Goal: Check status: Check status

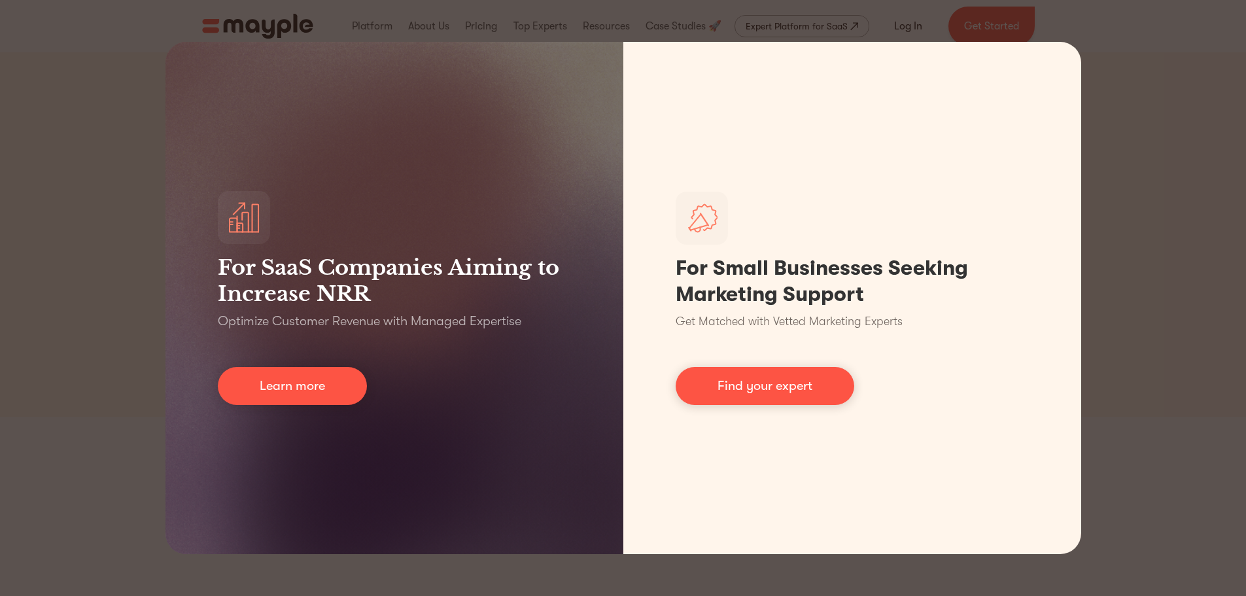
drag, startPoint x: 1108, startPoint y: 152, endPoint x: 1104, endPoint y: 143, distance: 10.0
click at [1108, 151] on div "For SaaS Companies Aiming to Increase NRR Optimize Customer Revenue with Manage…" at bounding box center [623, 298] width 1246 height 596
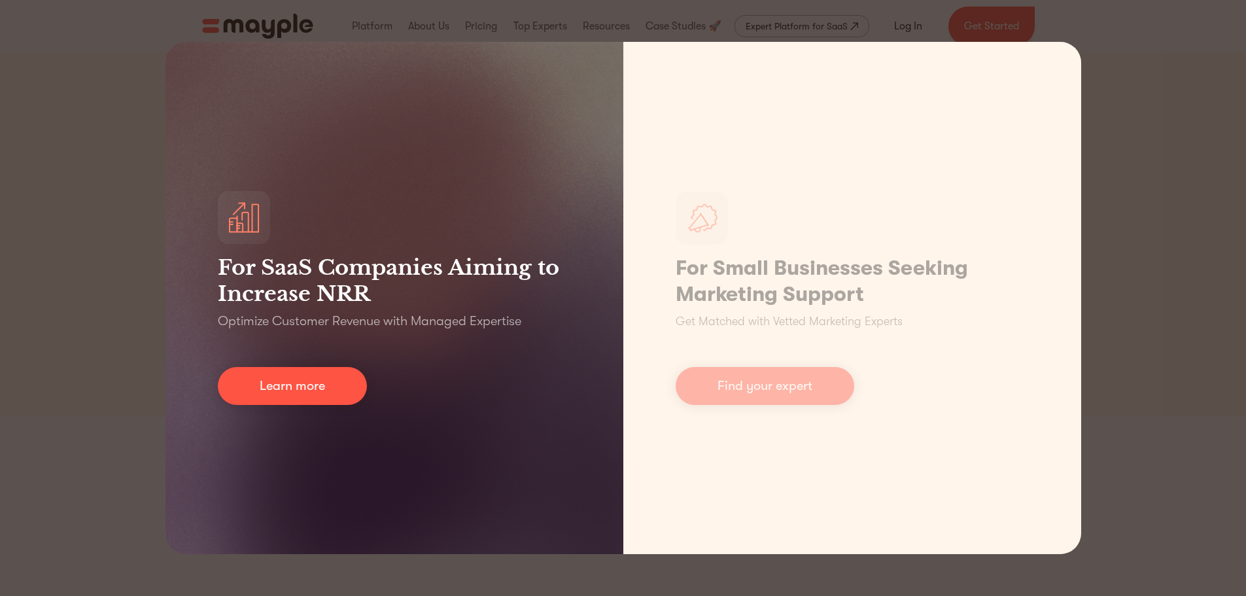
click at [147, 309] on div "For SaaS Companies Aiming to Increase NRR Optimize Customer Revenue with Manage…" at bounding box center [623, 298] width 1246 height 596
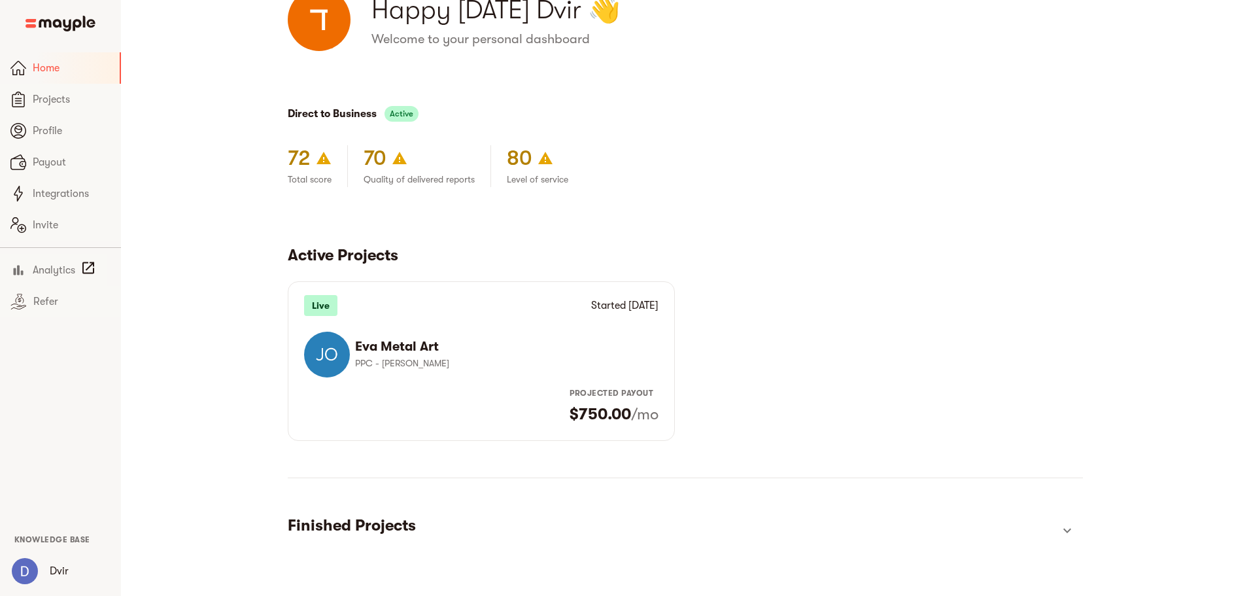
scroll to position [67, 0]
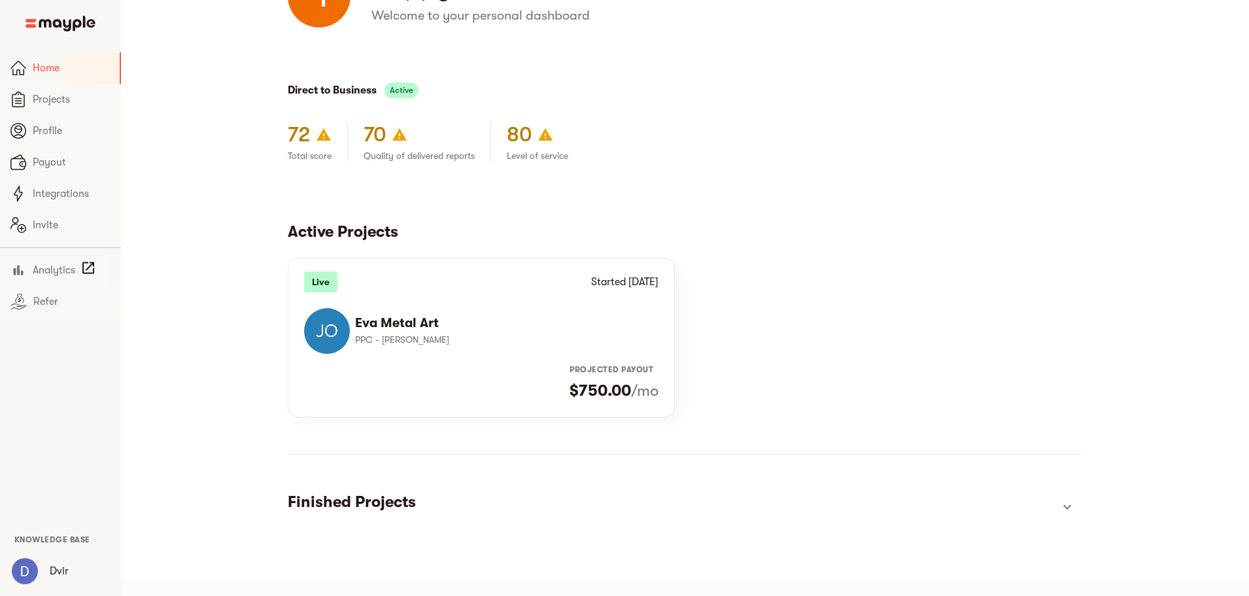
click at [440, 330] on h6 "Eva Metal Art" at bounding box center [501, 323] width 293 height 17
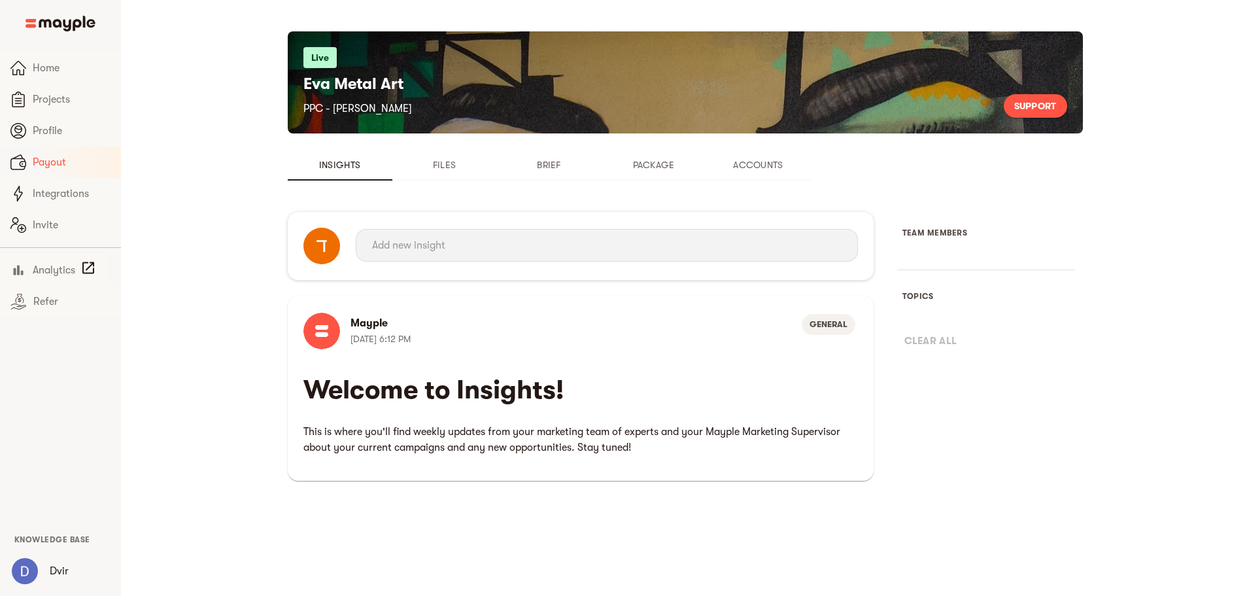
click at [41, 162] on span "Payout" at bounding box center [72, 162] width 78 height 16
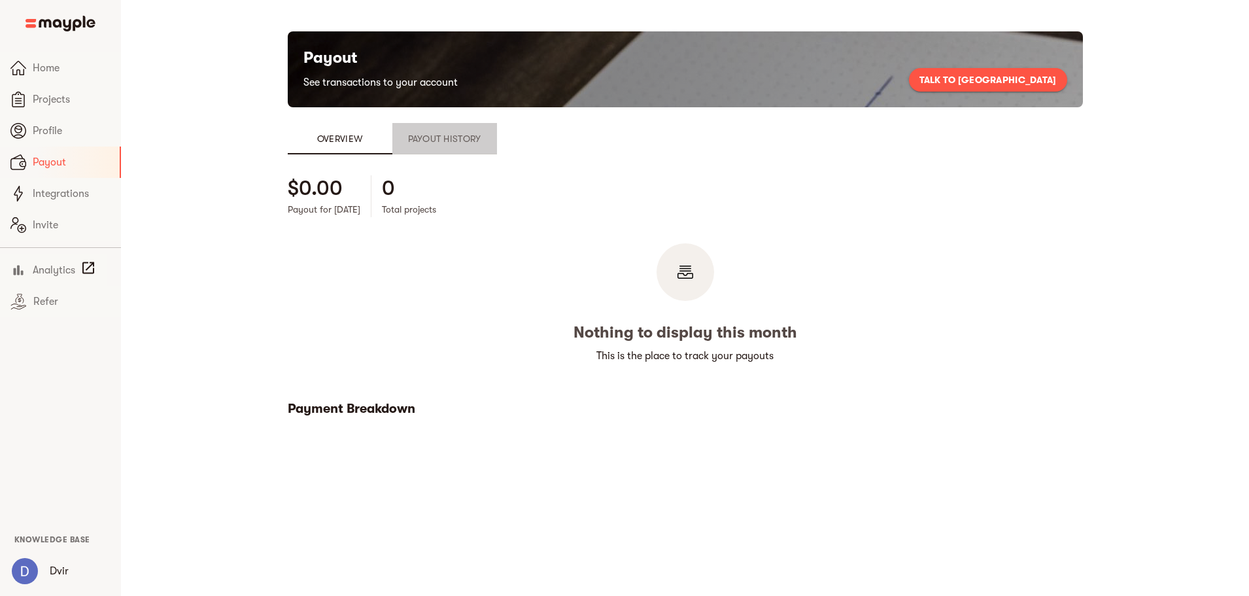
click at [400, 141] on span "Payout History" at bounding box center [444, 139] width 89 height 16
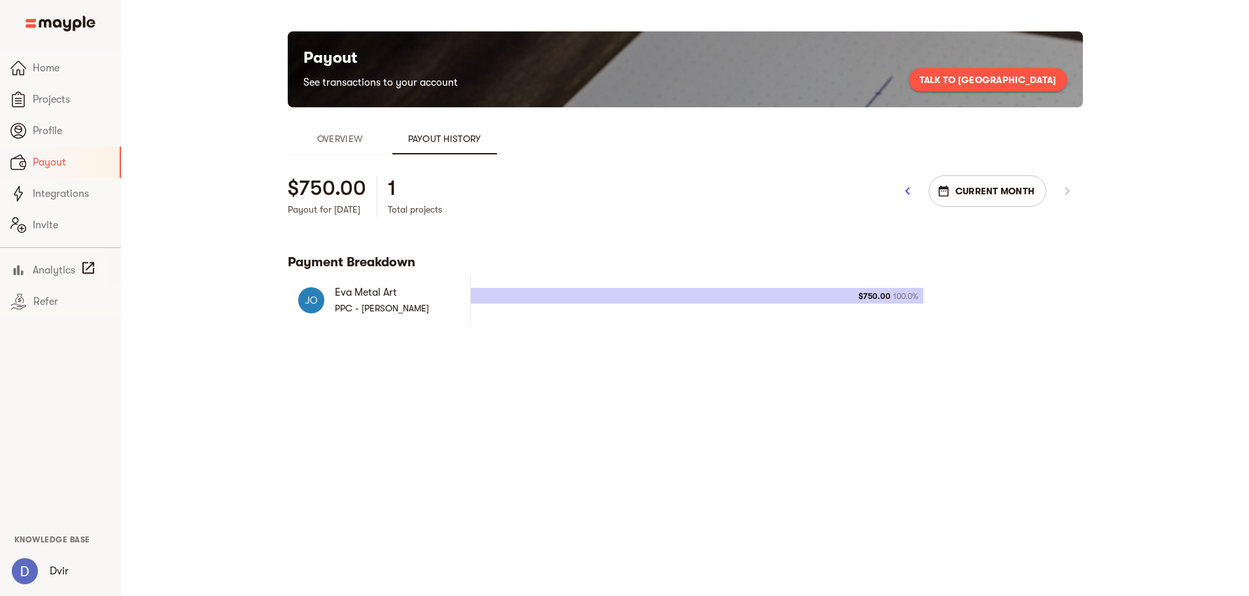
click at [915, 193] on icon "button" at bounding box center [908, 191] width 16 height 16
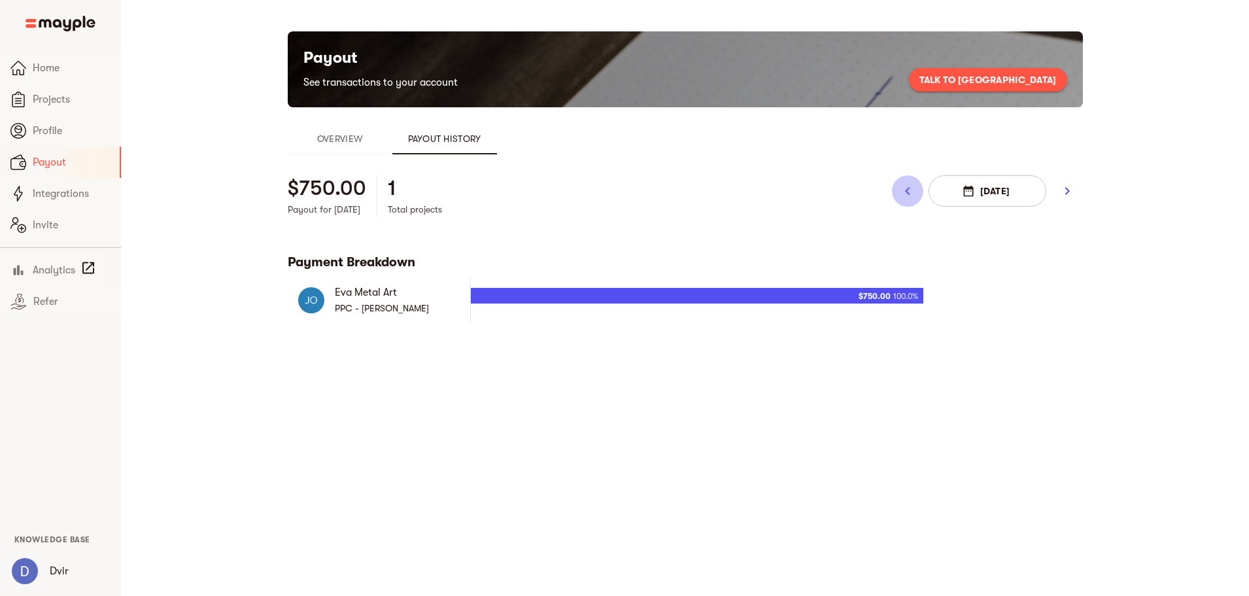
click at [915, 193] on icon "button" at bounding box center [908, 191] width 16 height 16
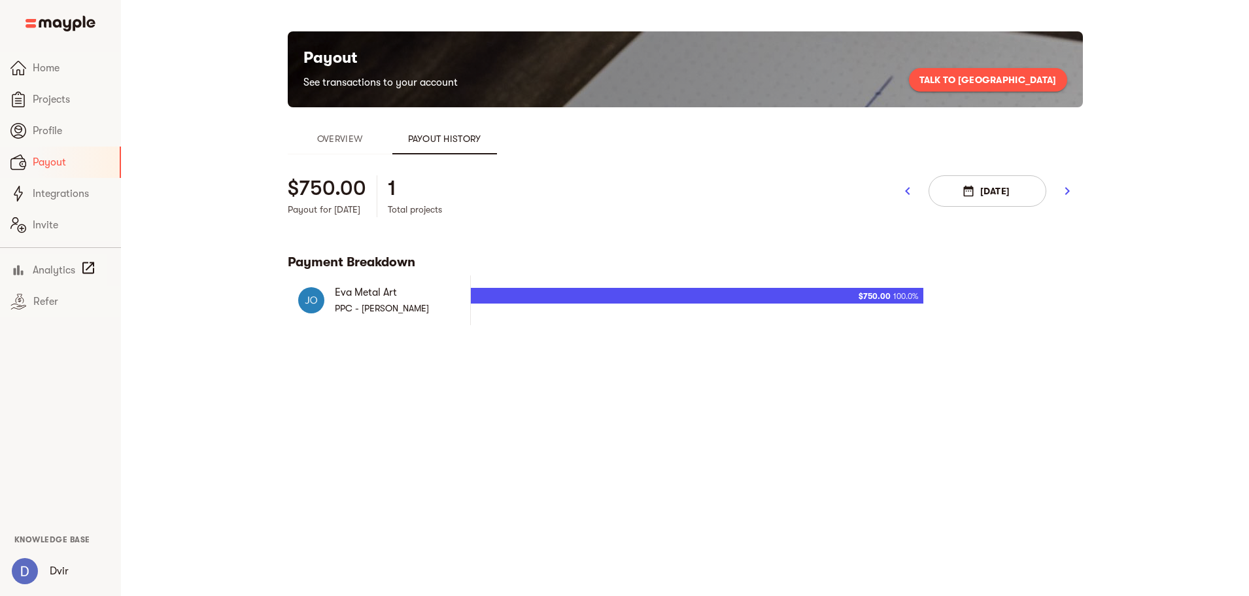
click at [915, 193] on icon "button" at bounding box center [908, 191] width 16 height 16
click at [895, 292] on div at bounding box center [697, 296] width 453 height 16
click at [388, 205] on p "Total projects" at bounding box center [415, 209] width 54 height 16
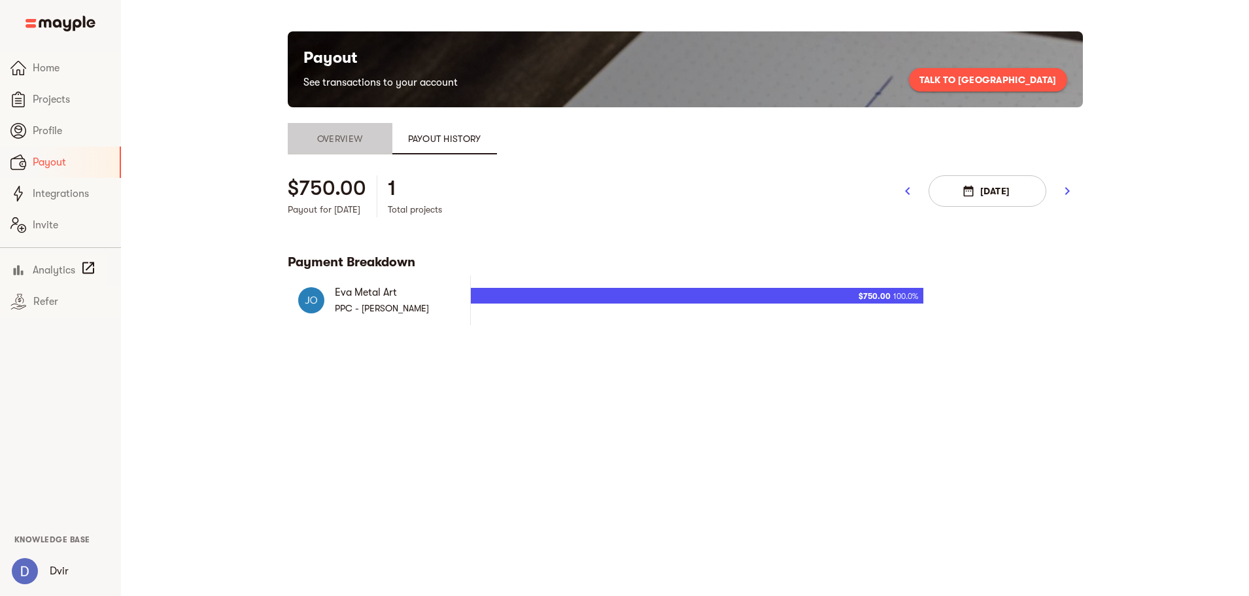
click at [296, 141] on span "Overview" at bounding box center [340, 139] width 89 height 16
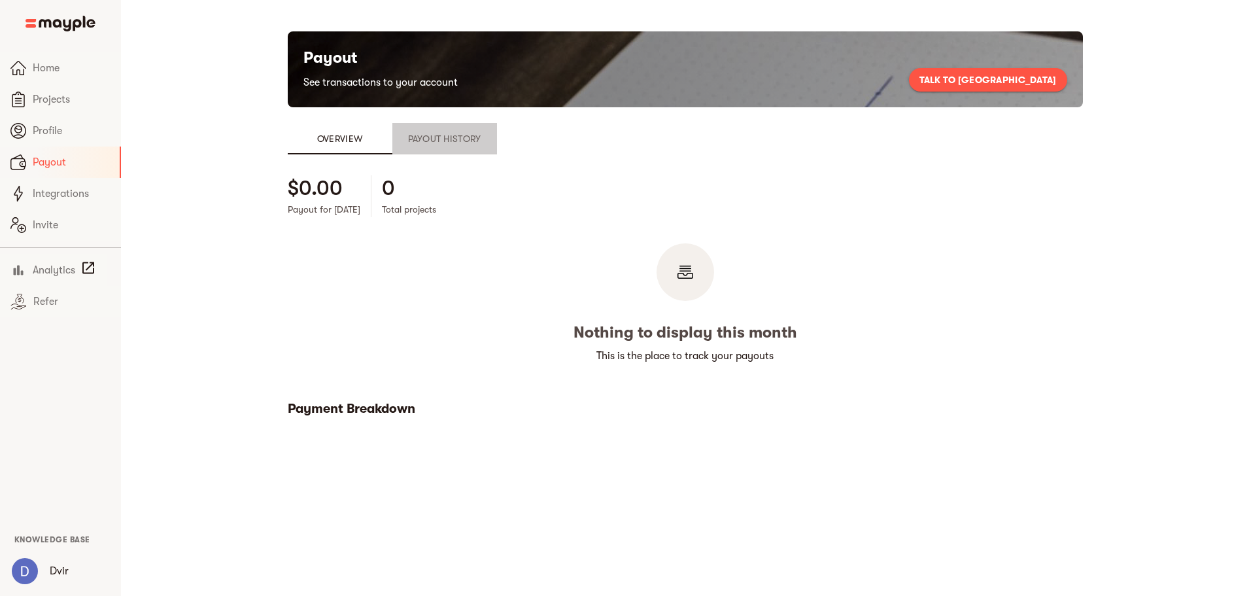
click at [400, 141] on span "Payout History" at bounding box center [444, 139] width 89 height 16
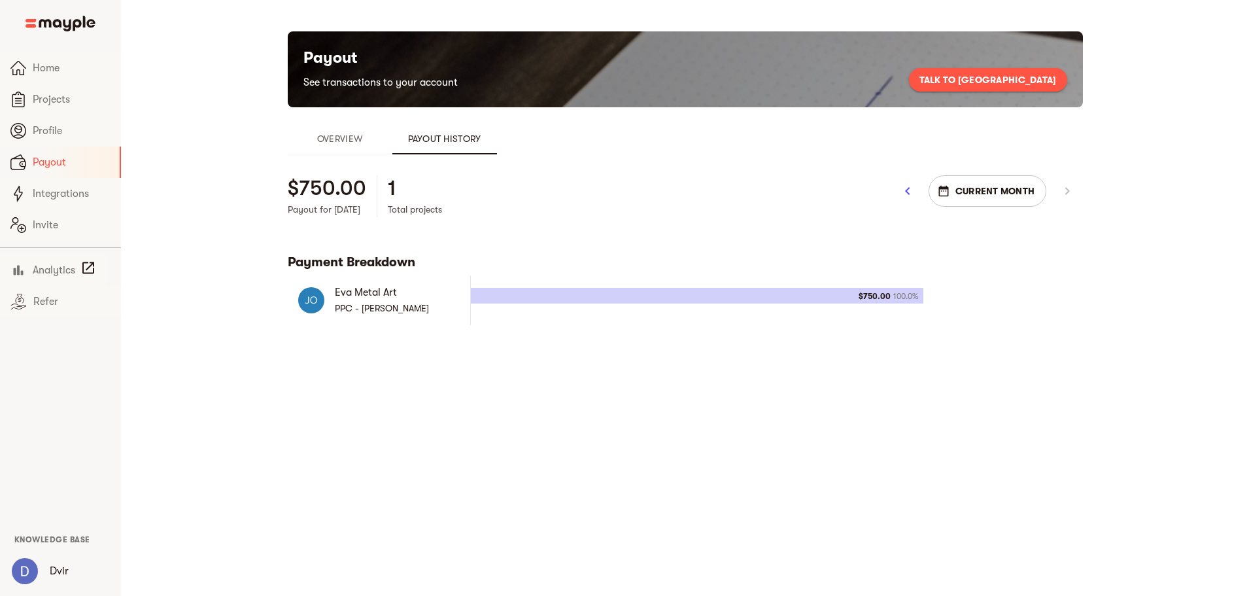
click at [296, 139] on span "Overview" at bounding box center [340, 139] width 89 height 16
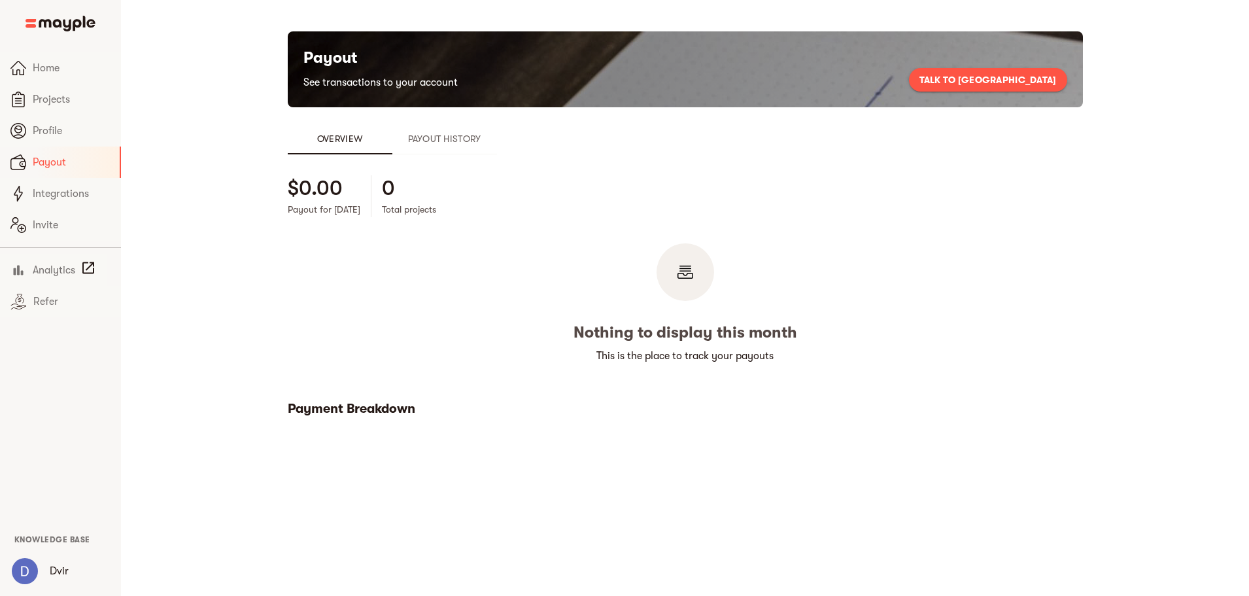
click at [400, 141] on span "Payout History" at bounding box center [444, 139] width 89 height 16
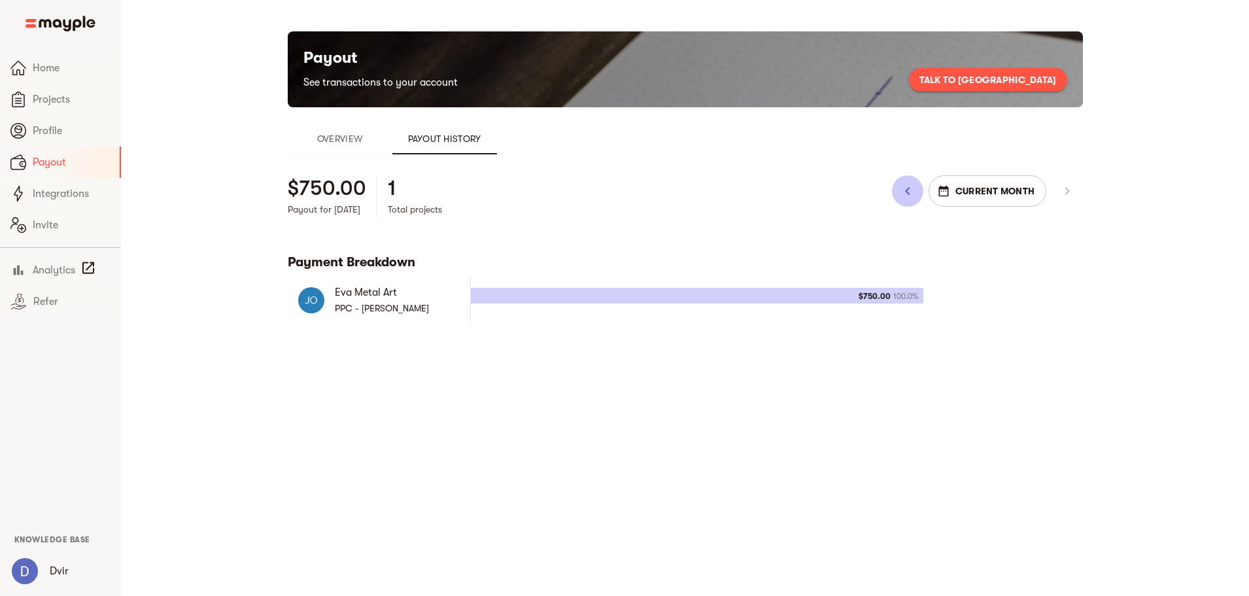
click at [915, 189] on icon "button" at bounding box center [908, 191] width 16 height 16
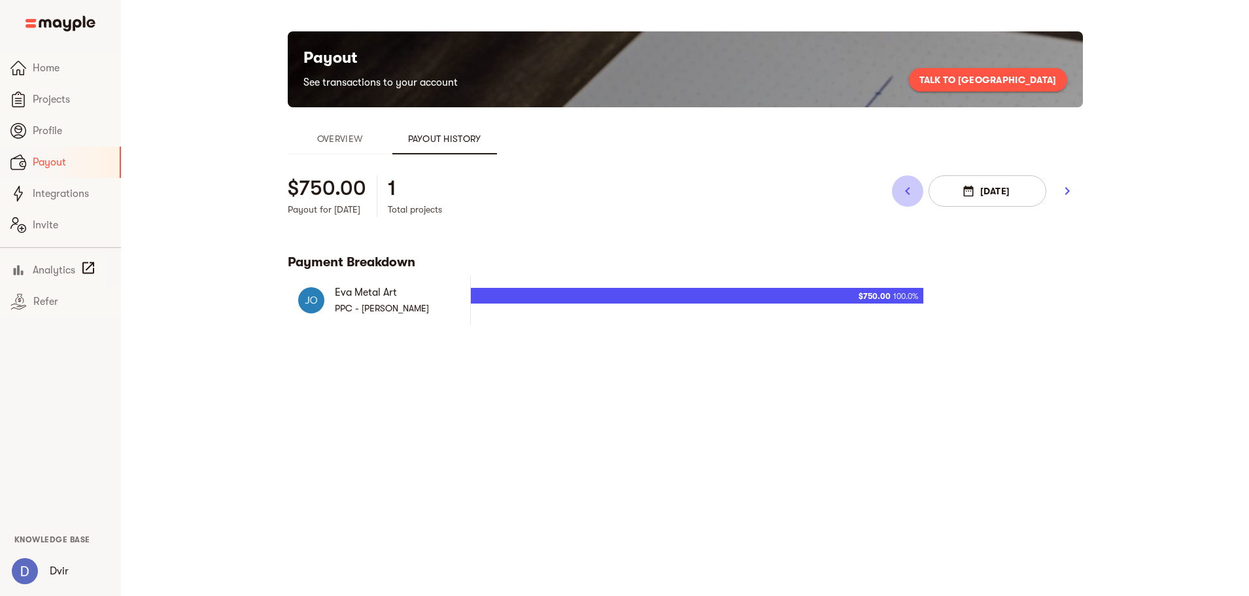
click at [915, 189] on icon "button" at bounding box center [908, 191] width 16 height 16
click at [915, 186] on icon "button" at bounding box center [908, 191] width 16 height 16
click at [891, 296] on span "$825.39" at bounding box center [876, 296] width 30 height 16
click at [915, 190] on icon "button" at bounding box center [908, 191] width 16 height 16
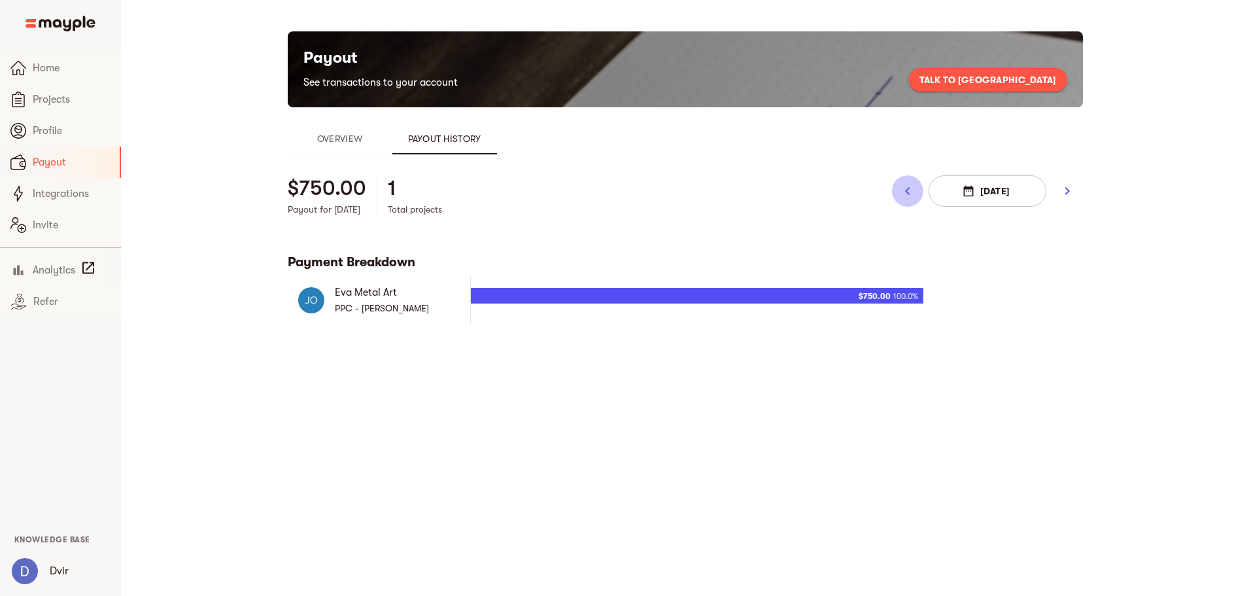
click at [915, 190] on icon "button" at bounding box center [908, 191] width 16 height 16
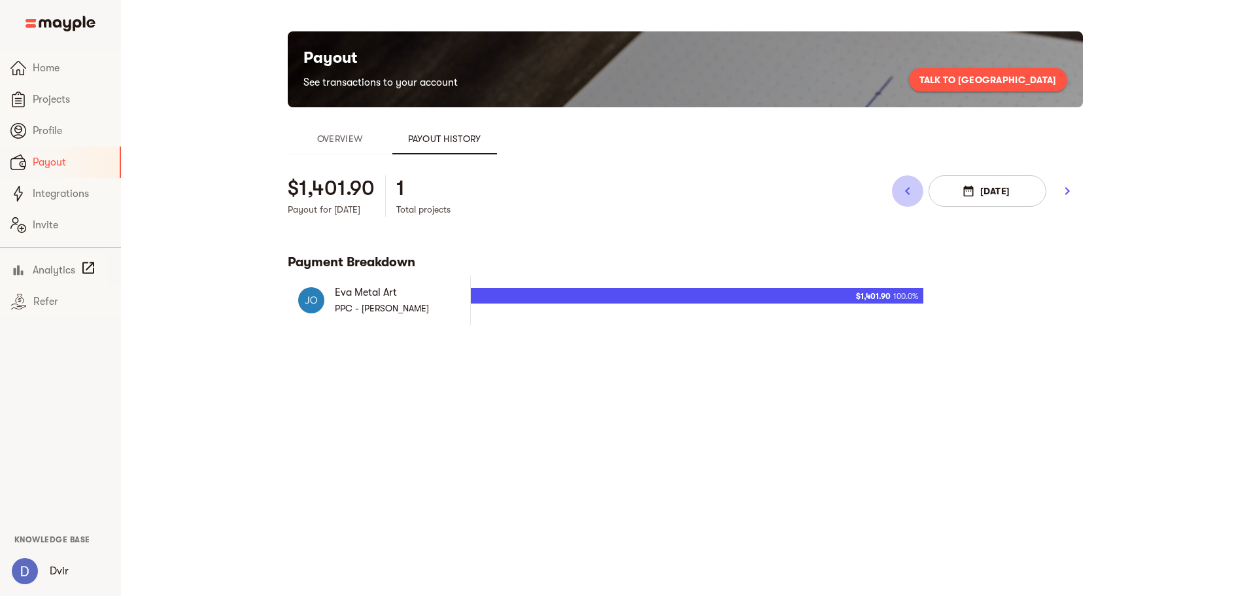
click at [915, 190] on icon "button" at bounding box center [908, 191] width 16 height 16
click at [1075, 192] on icon "button" at bounding box center [1067, 191] width 16 height 16
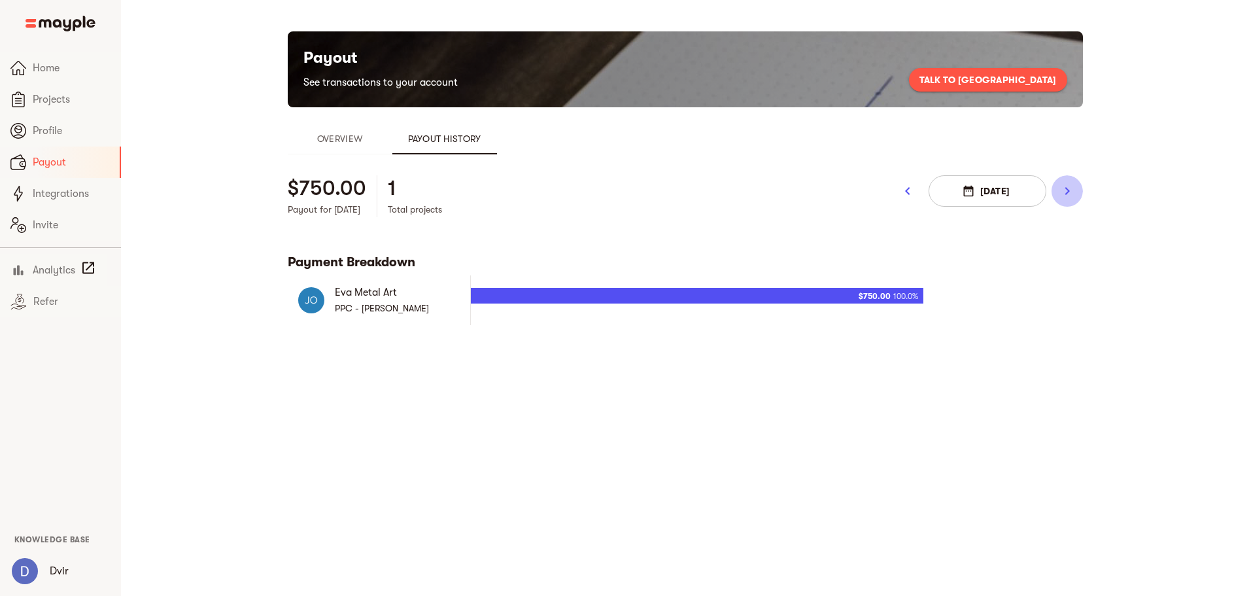
click at [1075, 192] on icon "button" at bounding box center [1067, 191] width 16 height 16
click at [1075, 191] on icon "button" at bounding box center [1067, 191] width 16 height 16
click at [918, 298] on span "100.0%" at bounding box center [905, 296] width 25 height 16
click at [915, 190] on icon "button" at bounding box center [908, 191] width 16 height 16
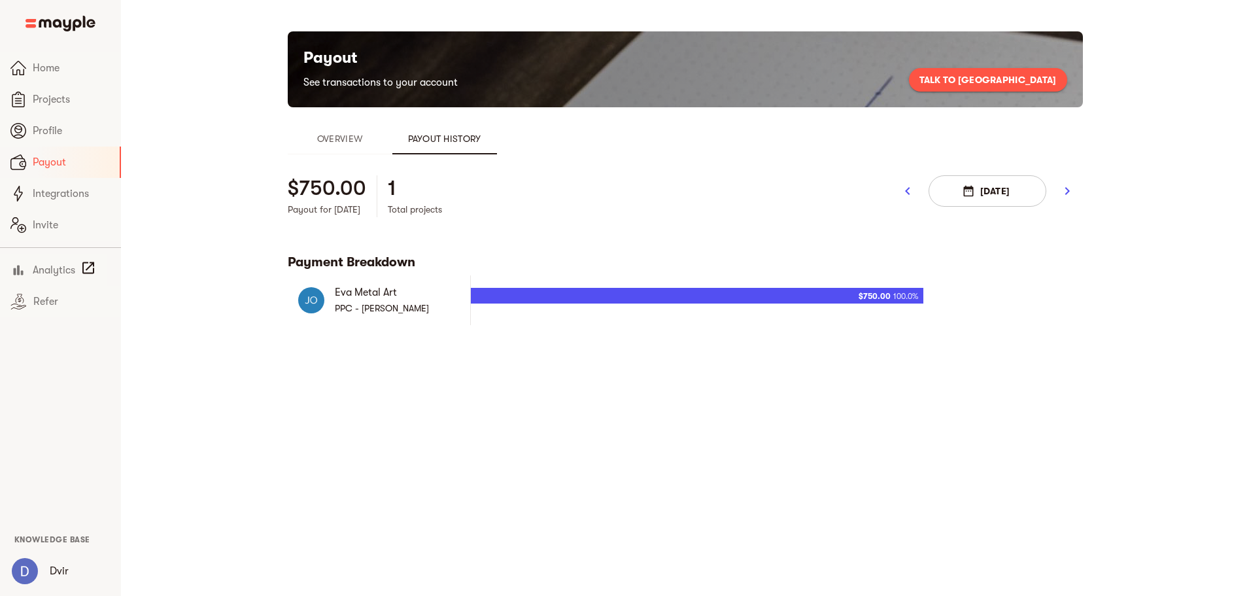
click at [915, 190] on icon "button" at bounding box center [908, 191] width 16 height 16
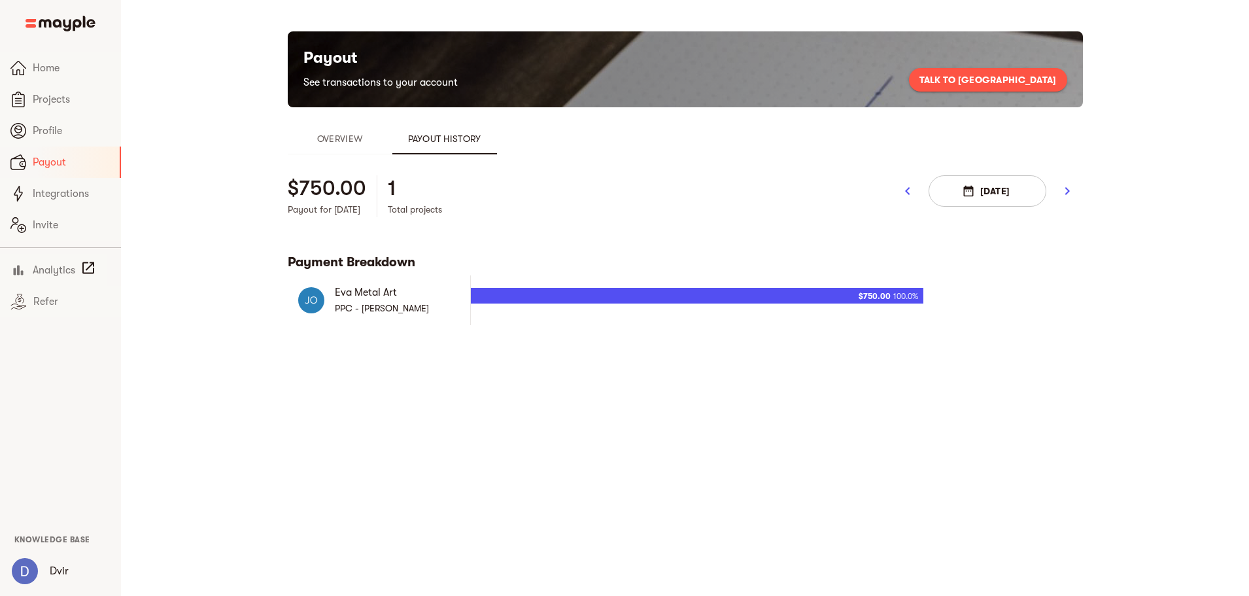
click at [915, 190] on icon "button" at bounding box center [908, 191] width 16 height 16
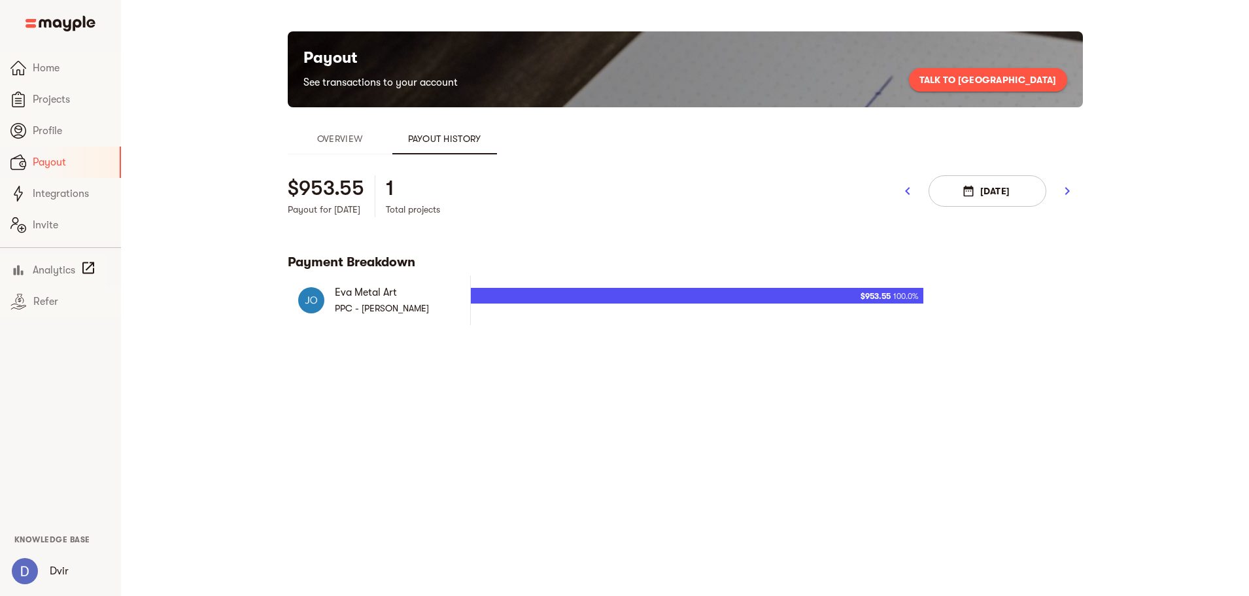
click at [915, 190] on icon "button" at bounding box center [908, 191] width 16 height 16
